Goal: Task Accomplishment & Management: Use online tool/utility

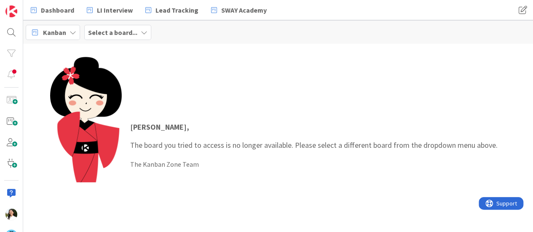
click at [103, 35] on b "Select a board..." at bounding box center [112, 32] width 49 height 8
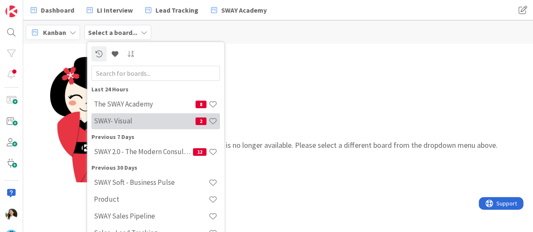
click at [125, 116] on div "SWAY- Visual 2" at bounding box center [155, 121] width 129 height 16
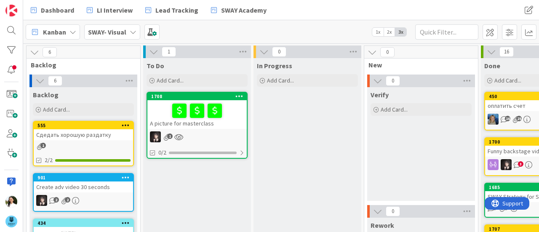
click at [238, 119] on div at bounding box center [197, 111] width 94 height 18
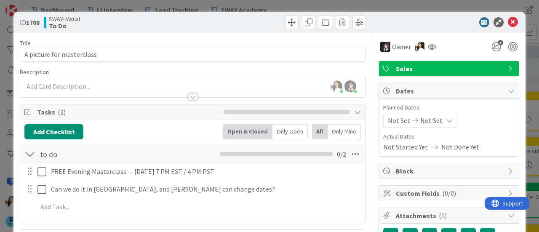
click at [0, 103] on div "ID 1708 SWAY- Visual To Do Title 26 / 128 A picture for masterclass Description…" at bounding box center [269, 116] width 539 height 232
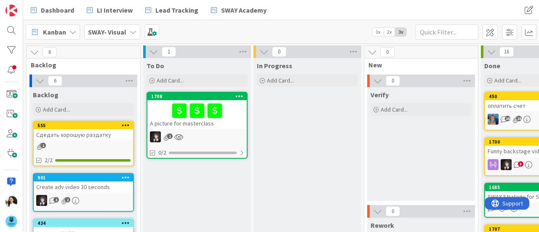
click at [99, 31] on b "SWAY- Visual" at bounding box center [107, 32] width 38 height 8
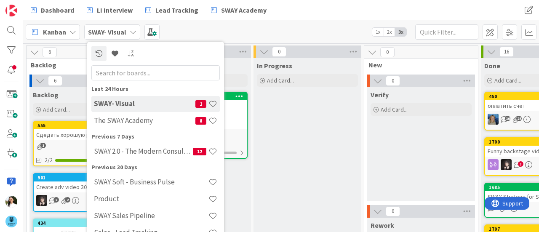
scroll to position [38, 0]
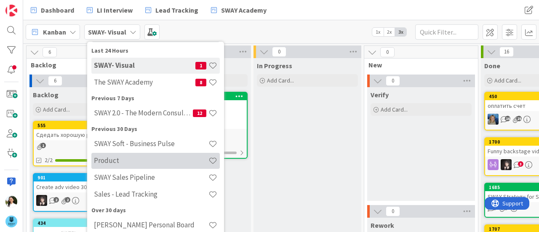
click at [123, 160] on h4 "Product" at bounding box center [151, 160] width 115 height 8
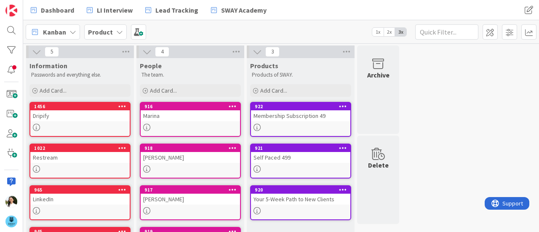
click at [111, 35] on div "Product" at bounding box center [105, 31] width 43 height 15
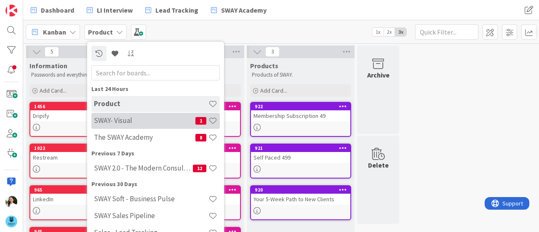
click at [111, 121] on h4 "SWAY- Visual" at bounding box center [145, 120] width 102 height 8
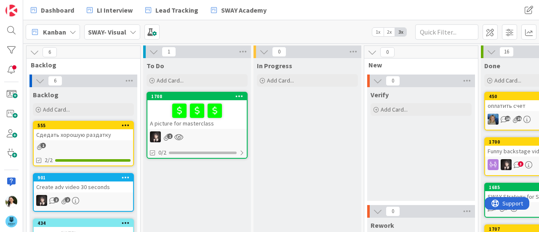
click at [237, 119] on div at bounding box center [197, 111] width 94 height 18
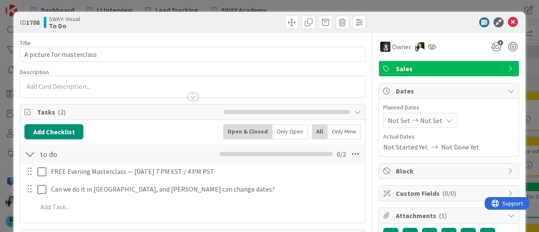
click at [0, 99] on div "ID 1708 SWAY- Visual To Do Title 26 / 128 A picture for masterclass Description…" at bounding box center [269, 116] width 539 height 232
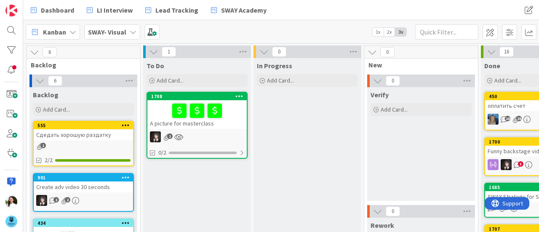
click at [118, 32] on b "SWAY- Visual" at bounding box center [107, 32] width 38 height 8
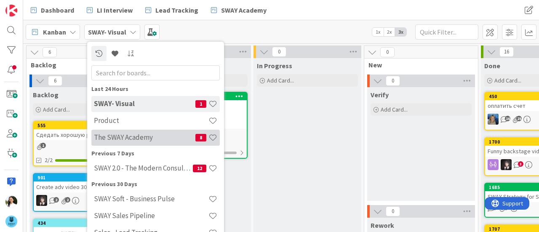
click at [140, 137] on h4 "The SWAY Academy" at bounding box center [145, 137] width 102 height 8
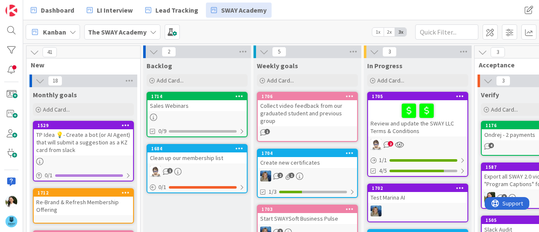
click at [210, 106] on div "Sales Webinars" at bounding box center [197, 105] width 99 height 11
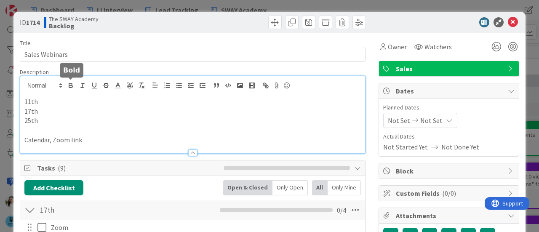
click at [69, 83] on div "11th 17th 25th Calendar, Zoom link" at bounding box center [192, 114] width 345 height 77
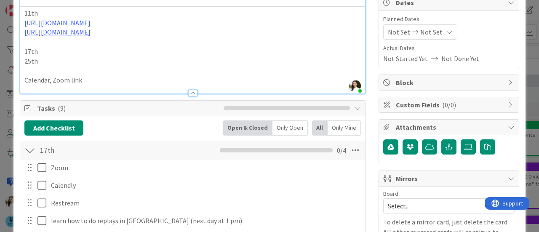
scroll to position [88, 0]
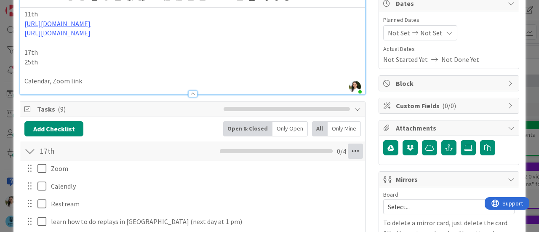
click at [349, 154] on icon at bounding box center [355, 151] width 15 height 15
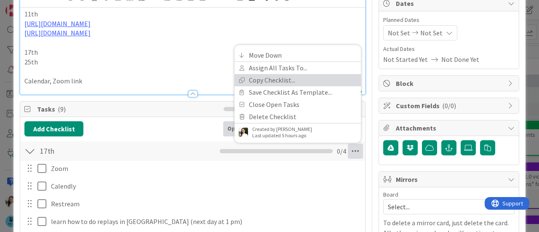
click at [282, 79] on link "Copy Checklist..." at bounding box center [298, 80] width 126 height 12
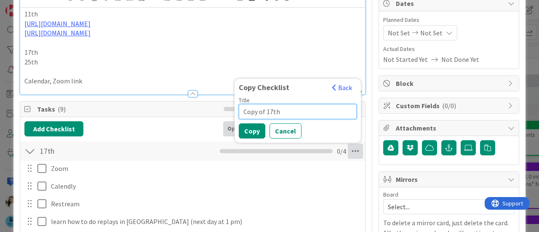
drag, startPoint x: 280, startPoint y: 108, endPoint x: 209, endPoint y: 106, distance: 71.3
type input "25th"
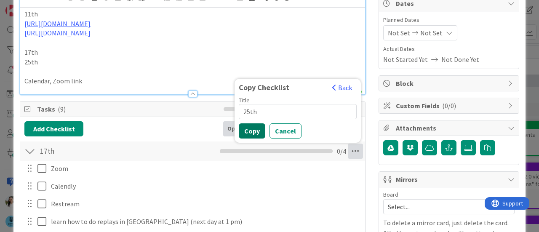
click at [244, 132] on button "Copy" at bounding box center [252, 130] width 27 height 15
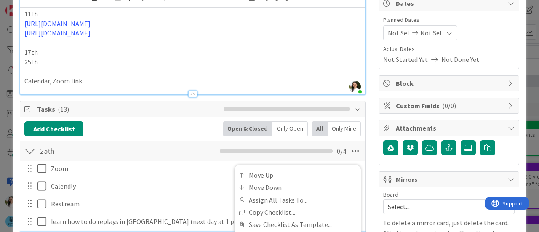
scroll to position [210, 0]
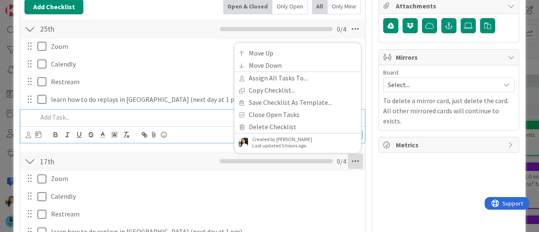
click at [169, 15] on div "Add Checklist Open & Closed Only Open All Only Mine 25th Checklist Name 4 / 64 …" at bounding box center [192, 196] width 337 height 395
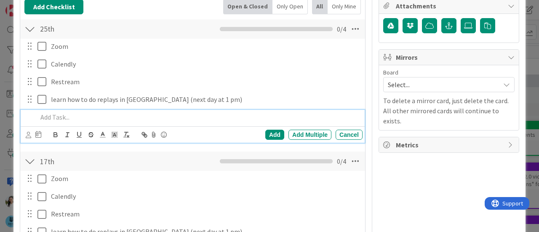
drag, startPoint x: 159, startPoint y: 119, endPoint x: 158, endPoint y: 114, distance: 5.1
click at [158, 114] on div "Add Add Multiple Cancel" at bounding box center [193, 126] width 344 height 33
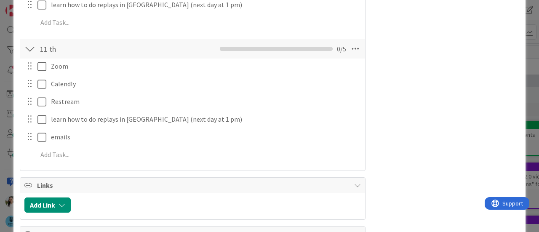
scroll to position [439, 0]
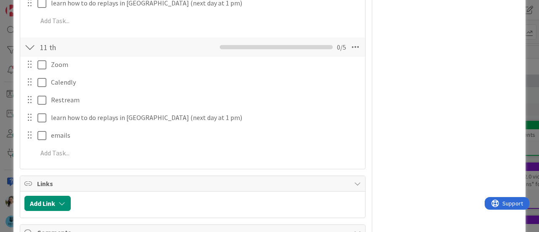
click at [37, 64] on div at bounding box center [36, 64] width 24 height 15
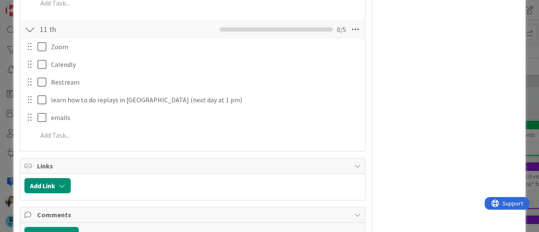
scroll to position [421, 0]
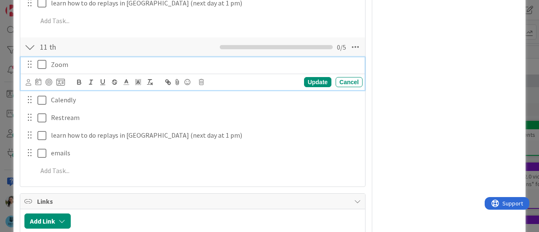
click at [42, 64] on icon at bounding box center [42, 64] width 9 height 10
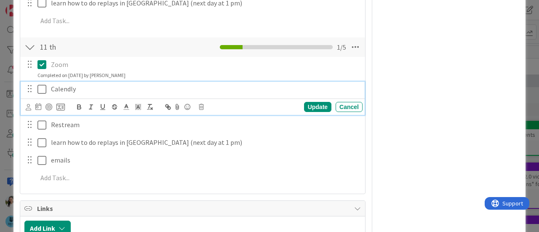
click at [40, 85] on icon at bounding box center [42, 89] width 9 height 10
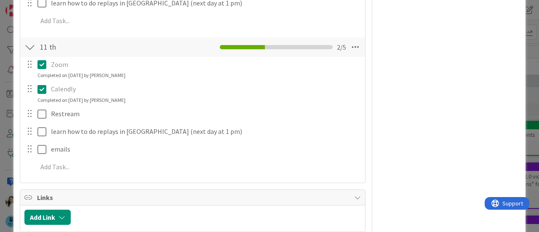
click at [0, 115] on div "ID 1714 The SWAY Academy Backlog Title 14 / 128 Sales Webinars Description Asce…" at bounding box center [269, 116] width 539 height 232
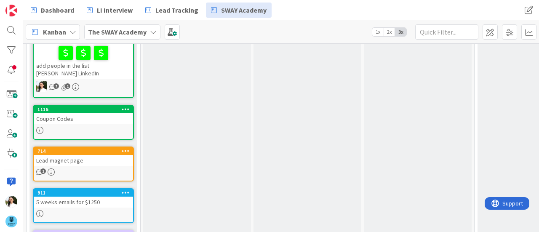
scroll to position [885, 0]
